Goal: Information Seeking & Learning: Find specific page/section

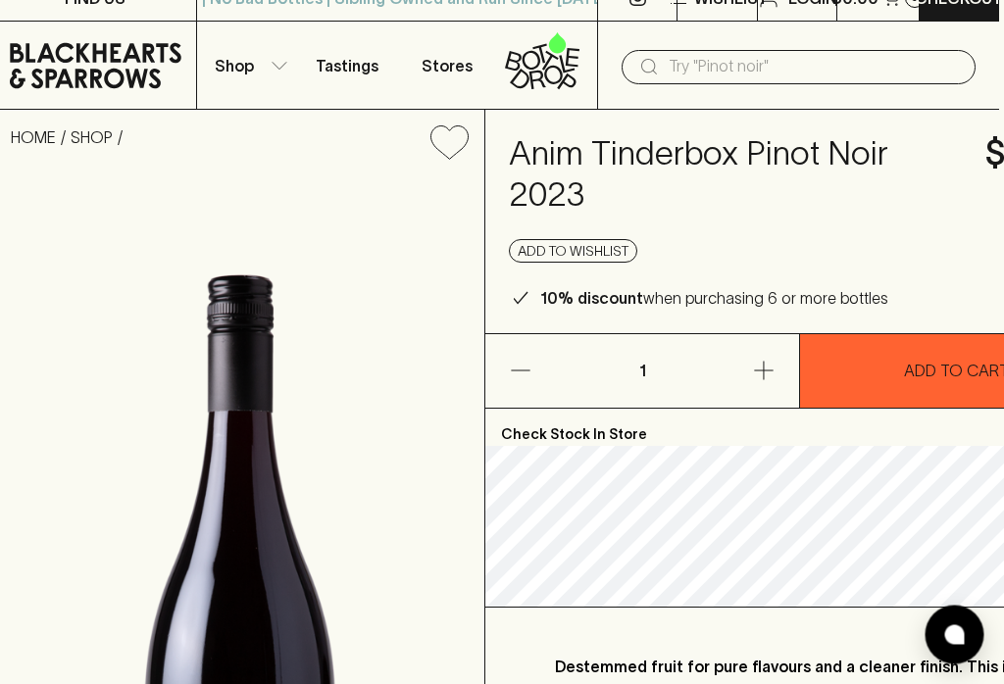
scroll to position [0, 4]
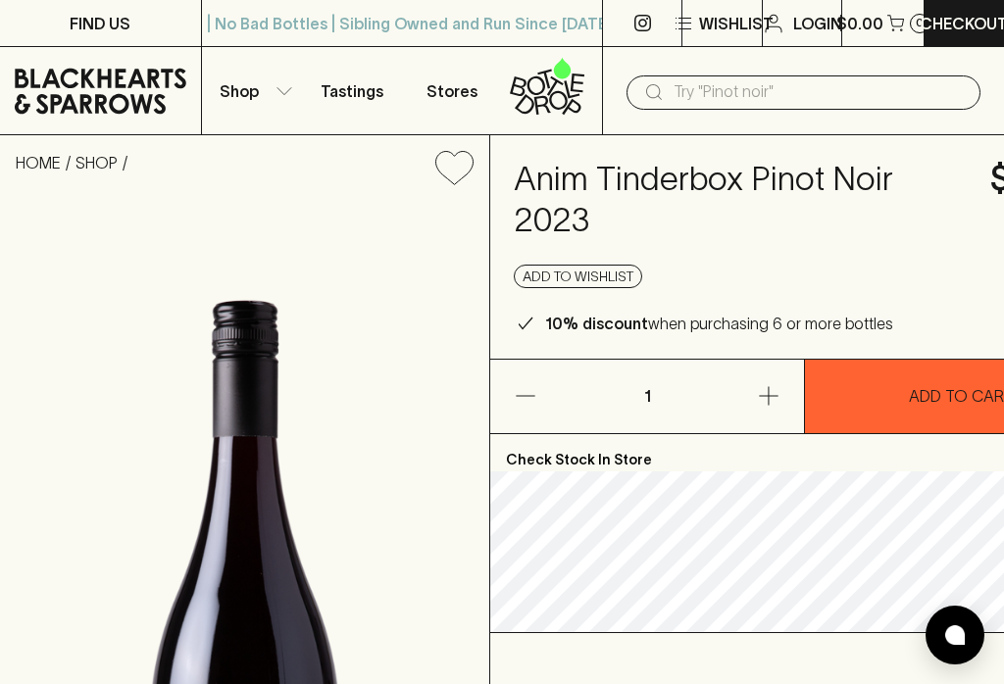
click at [290, 88] on icon "button" at bounding box center [284, 90] width 15 height 7
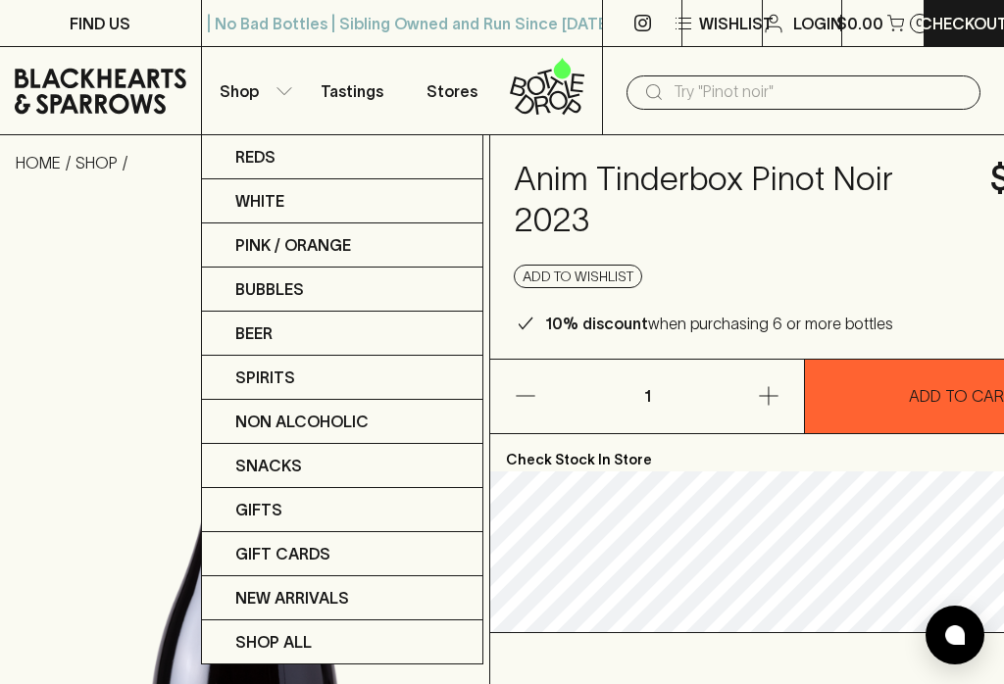
click at [701, 99] on div at bounding box center [502, 342] width 1004 height 684
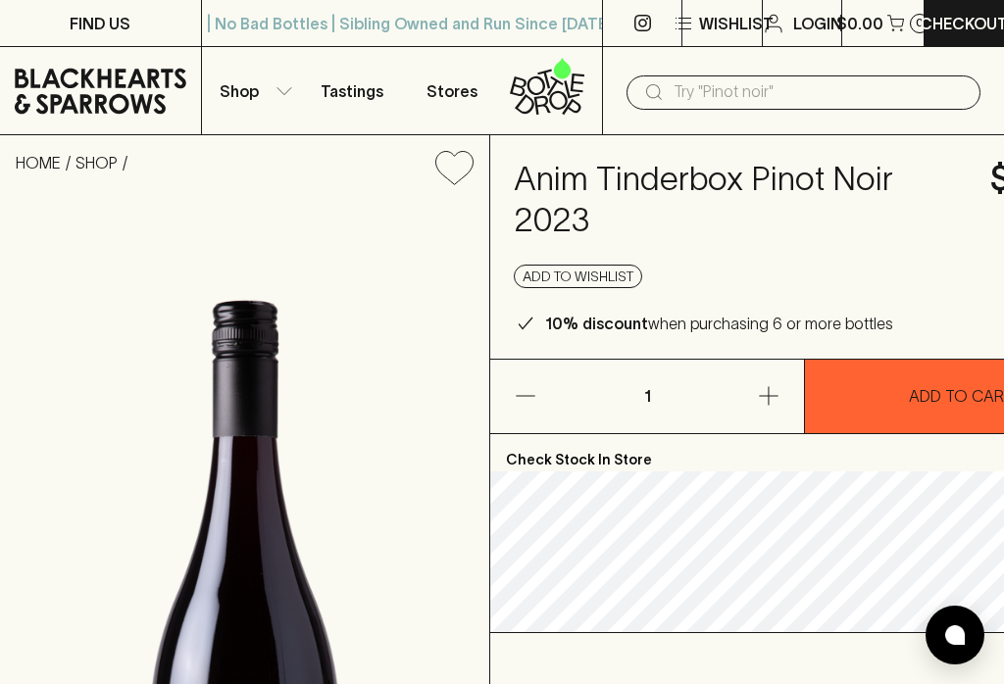
click at [717, 88] on input "text" at bounding box center [819, 91] width 291 height 31
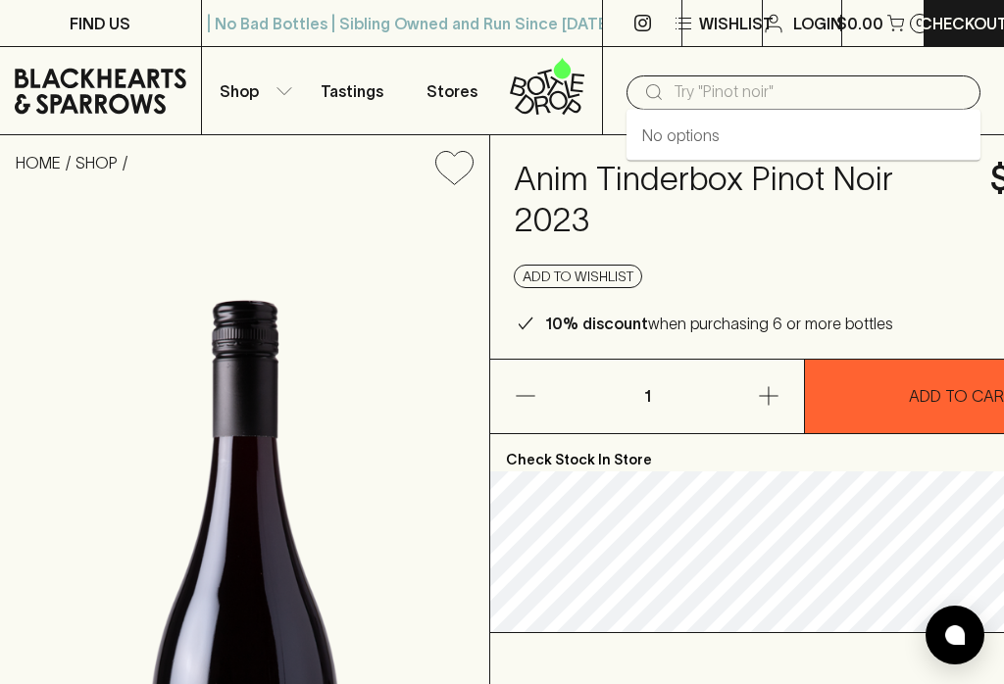
click at [679, 94] on input "text" at bounding box center [819, 91] width 291 height 31
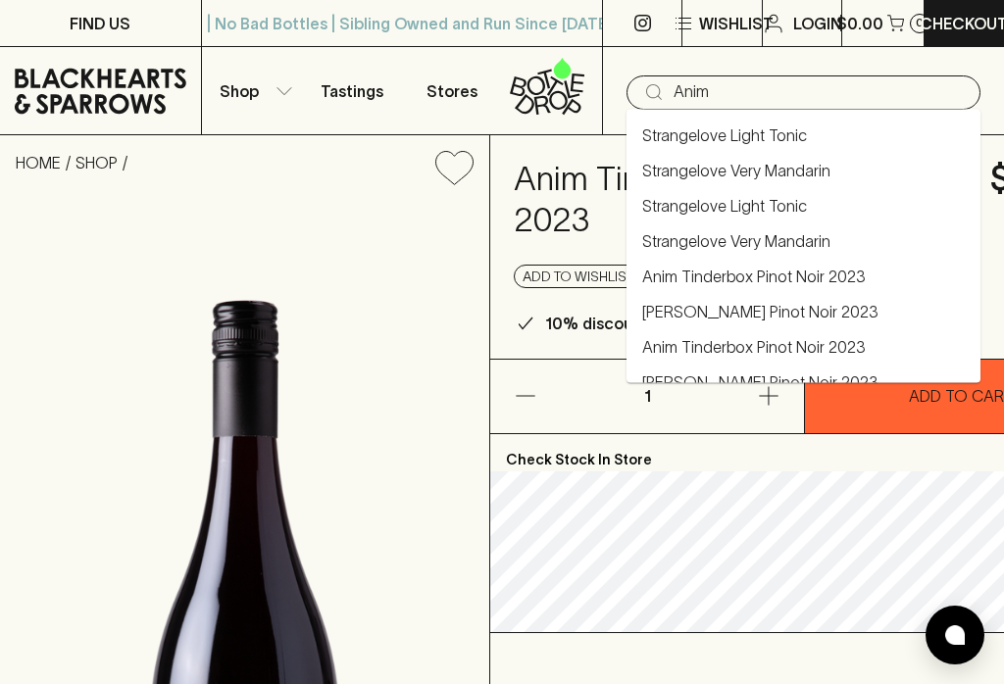
click at [786, 96] on input "Anim" at bounding box center [819, 91] width 291 height 31
type input "Anim"
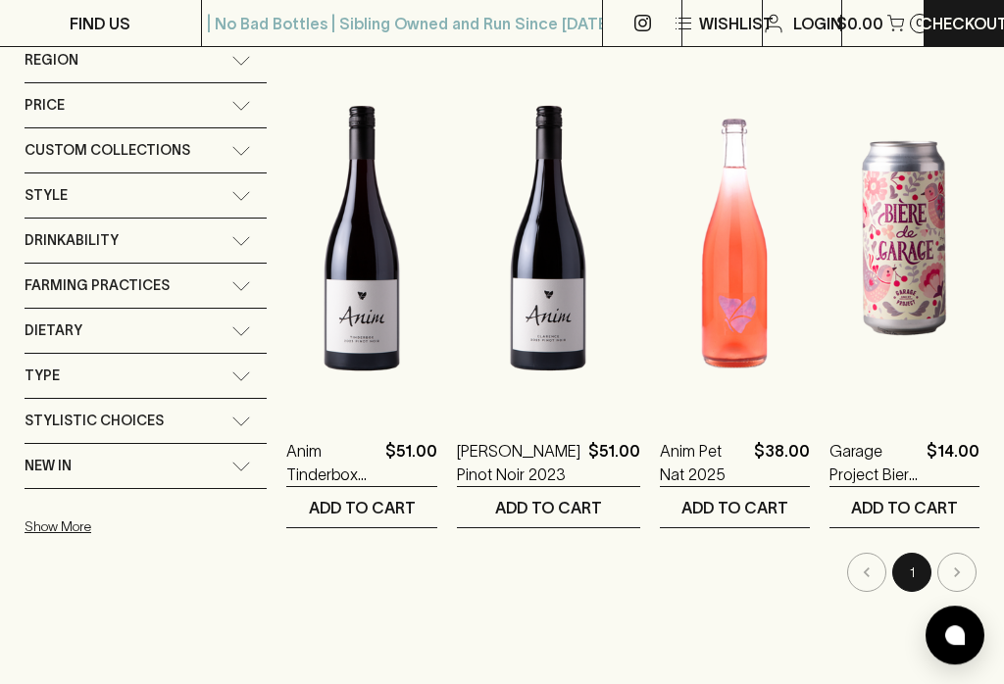
scroll to position [306, 0]
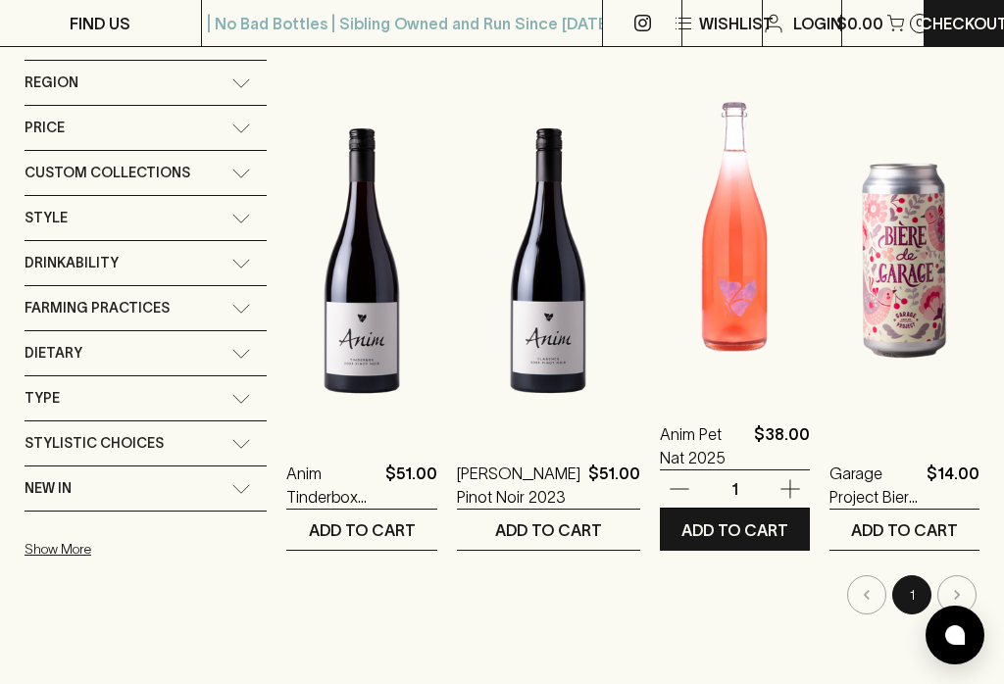
click at [728, 247] on img at bounding box center [735, 221] width 150 height 343
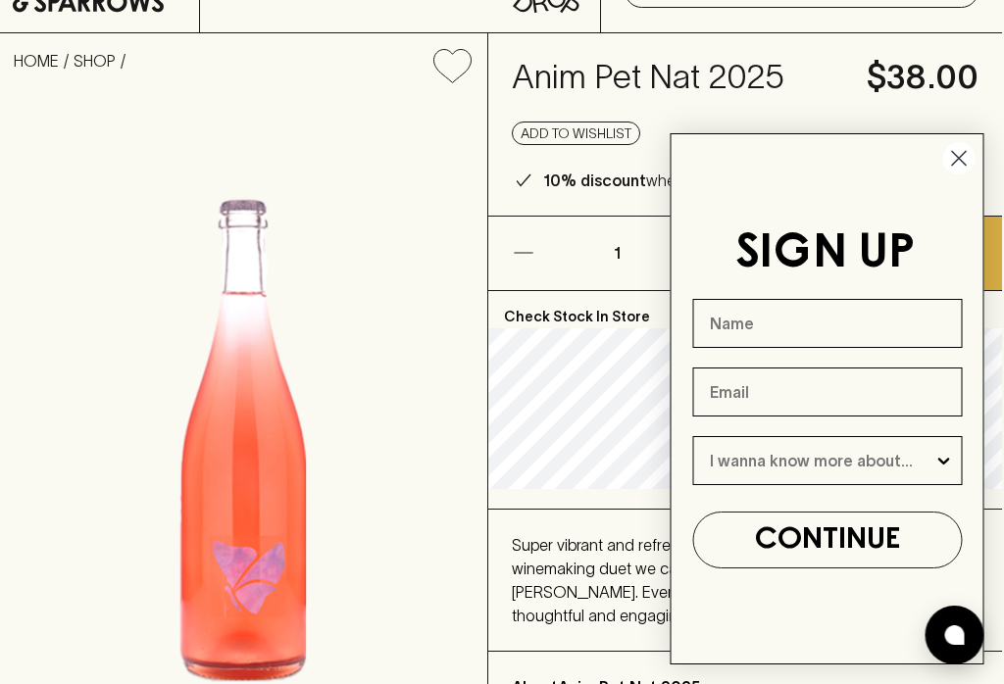
scroll to position [101, 2]
click at [963, 166] on icon "Close dialog" at bounding box center [960, 159] width 14 height 14
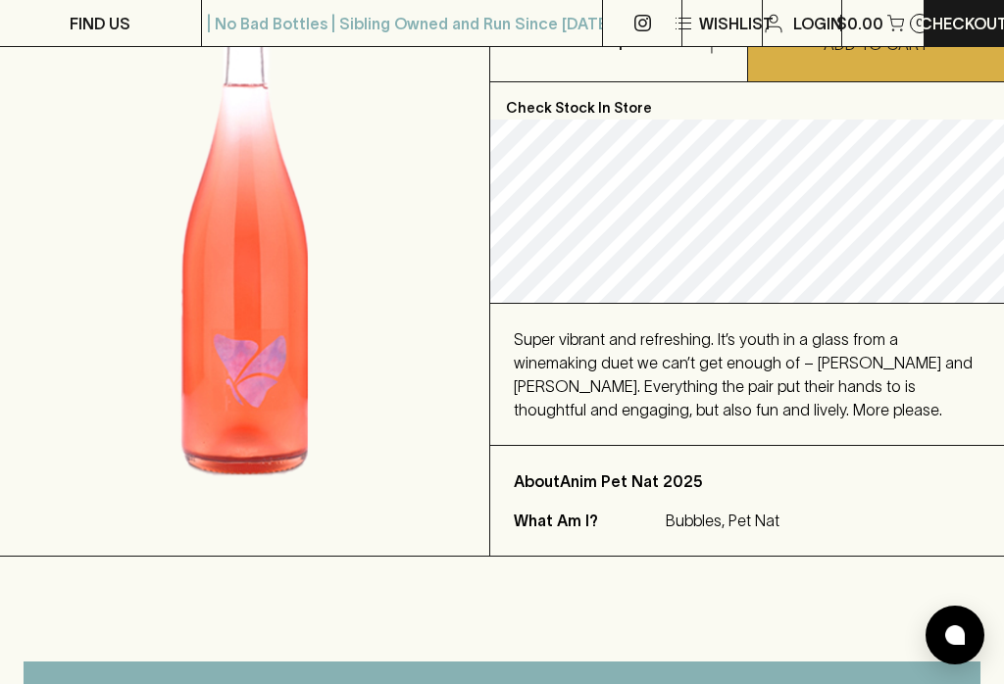
scroll to position [0, 0]
